Goal: Find contact information: Find contact information

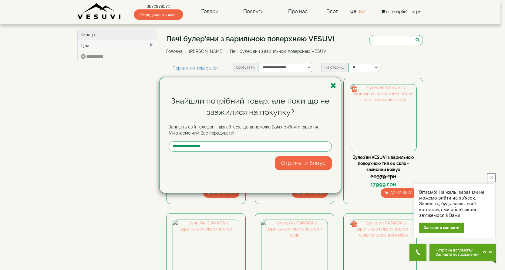
click at [493, 174] on button "close button" at bounding box center [491, 177] width 8 height 8
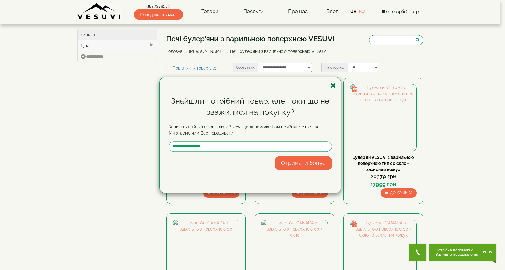
click at [334, 84] on icon "button" at bounding box center [333, 86] width 6 height 8
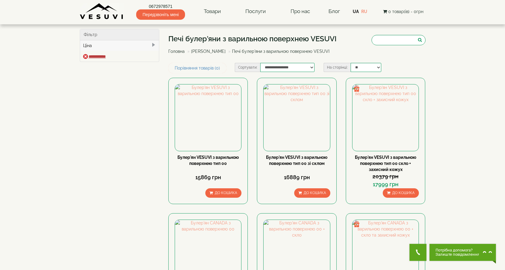
click at [99, 55] on input "**********" at bounding box center [94, 56] width 23 height 5
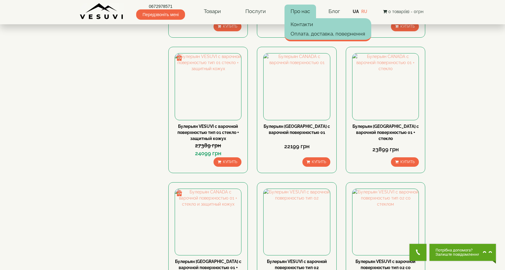
scroll to position [354, 0]
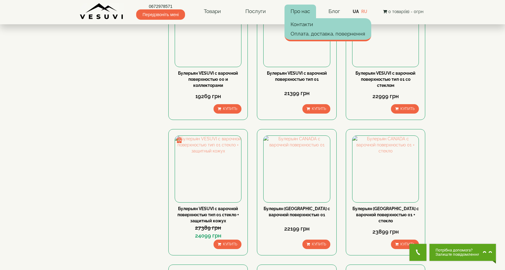
click at [304, 9] on link "Про нас" at bounding box center [300, 12] width 32 height 14
click at [302, 27] on link "Контакти" at bounding box center [327, 24] width 87 height 9
